Goal: Task Accomplishment & Management: Use online tool/utility

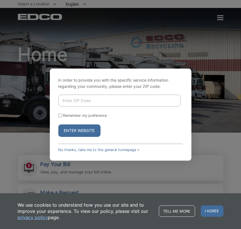
click at [115, 98] on input "Enter ZIP Code" at bounding box center [119, 101] width 122 height 12
type input "92084"
click at [87, 132] on button "Enter Website" at bounding box center [79, 130] width 42 height 12
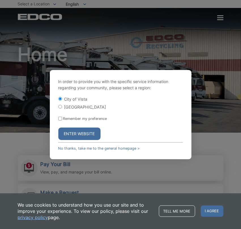
click at [84, 134] on button "Enter Website" at bounding box center [79, 133] width 42 height 12
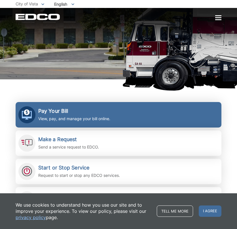
scroll to position [57, 0]
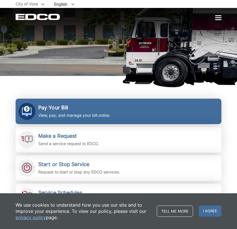
click at [69, 108] on h2 "Pay Your Bill" at bounding box center [74, 107] width 72 height 6
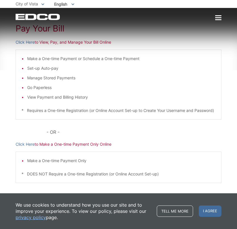
scroll to position [56, 0]
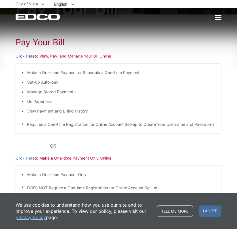
click at [24, 56] on link "Click Here" at bounding box center [25, 56] width 19 height 6
